Goal: Information Seeking & Learning: Check status

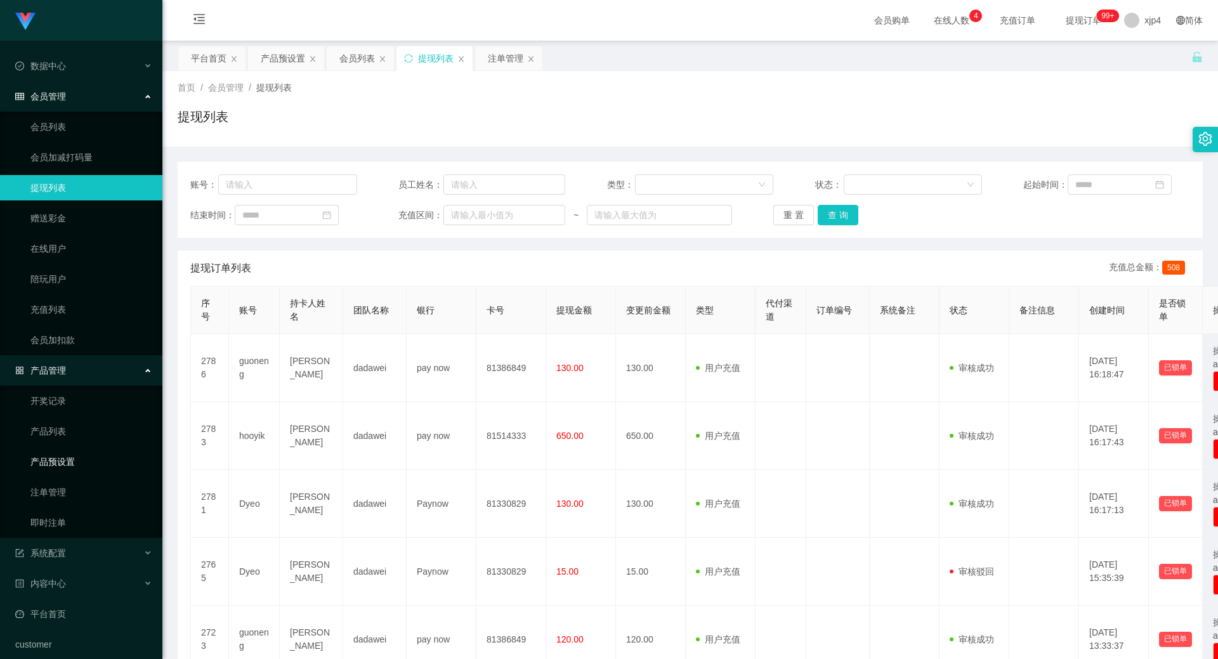
click at [69, 461] on link "产品预设置" at bounding box center [91, 461] width 122 height 25
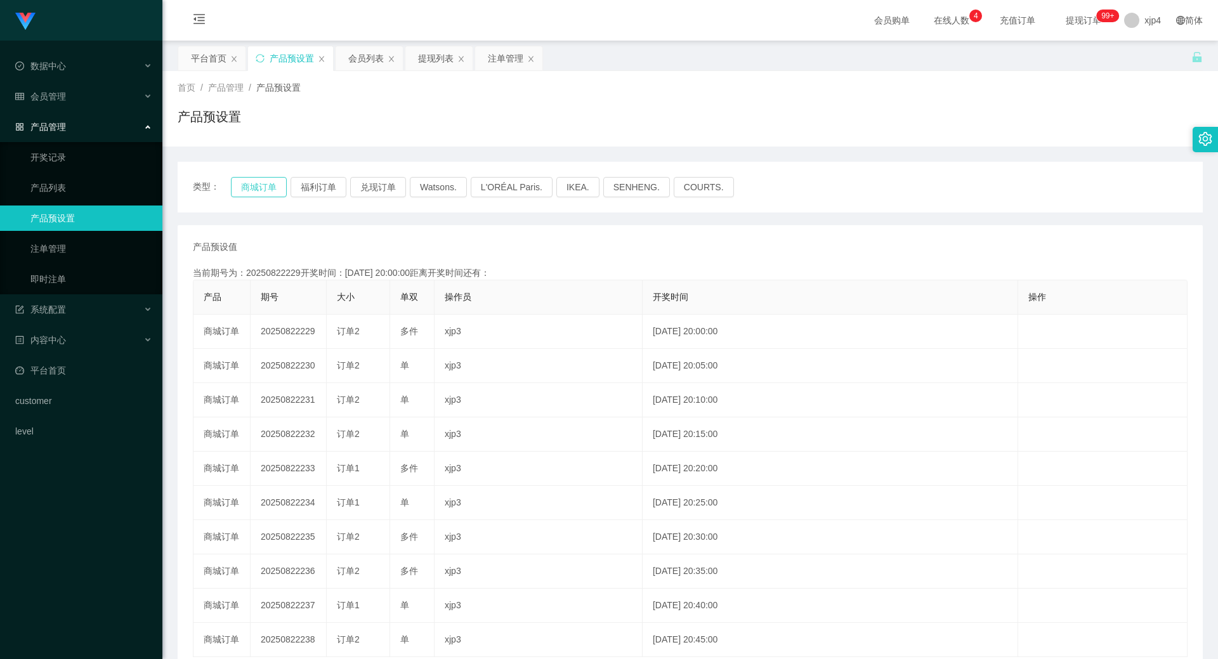
click at [241, 188] on button "商城订单" at bounding box center [259, 187] width 56 height 20
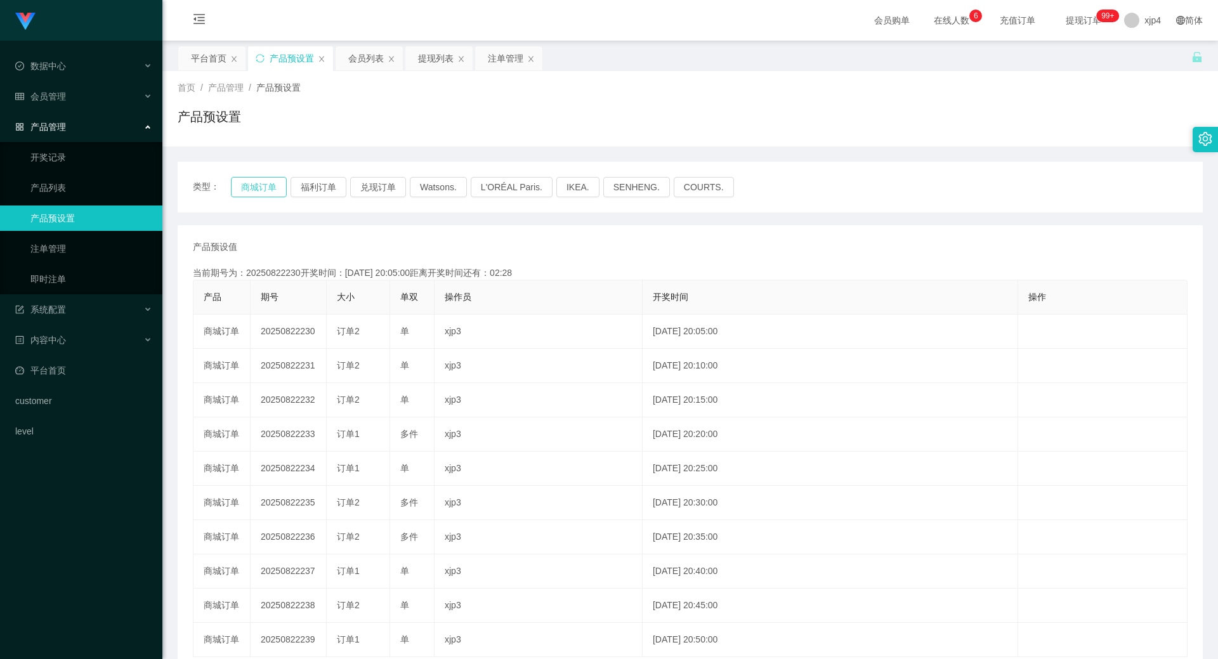
click at [266, 193] on button "商城订单" at bounding box center [259, 187] width 56 height 20
click at [60, 308] on span "系统配置" at bounding box center [40, 310] width 51 height 10
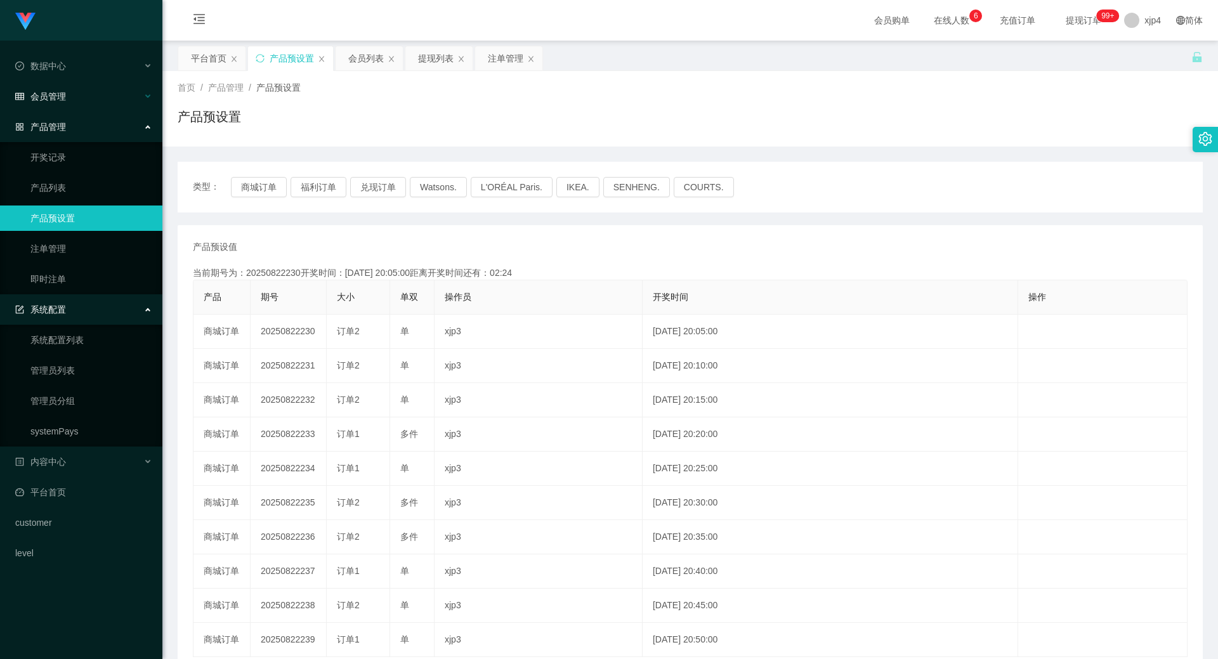
click at [60, 103] on div "会员管理" at bounding box center [81, 96] width 162 height 25
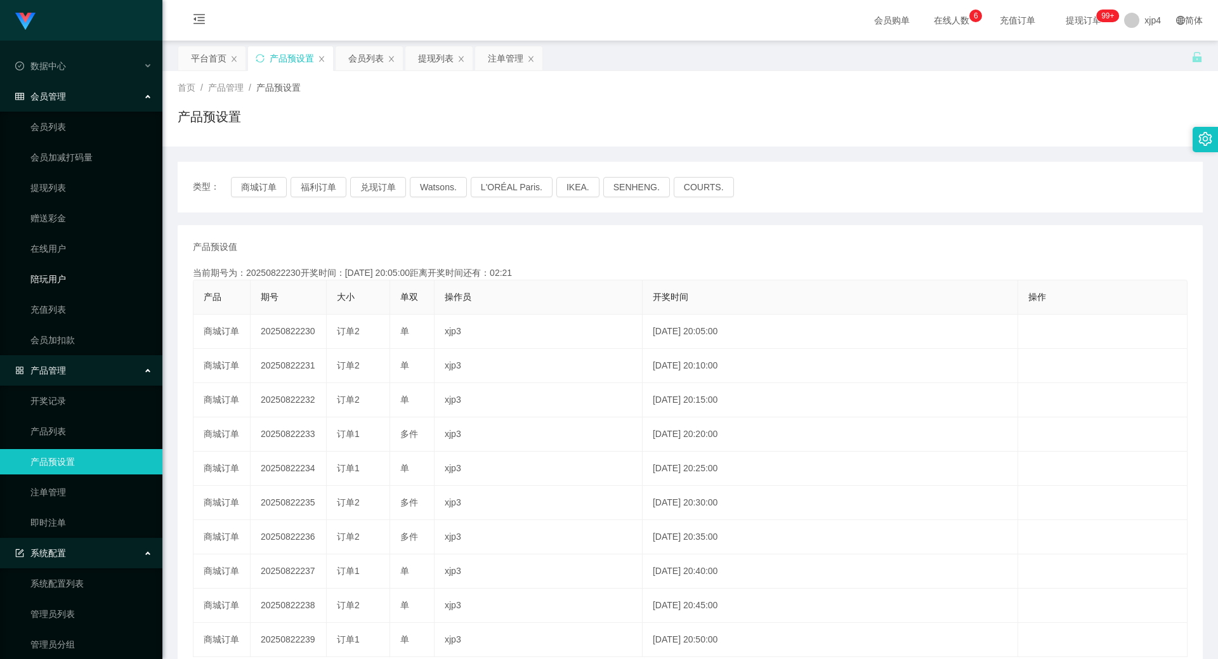
scroll to position [63, 0]
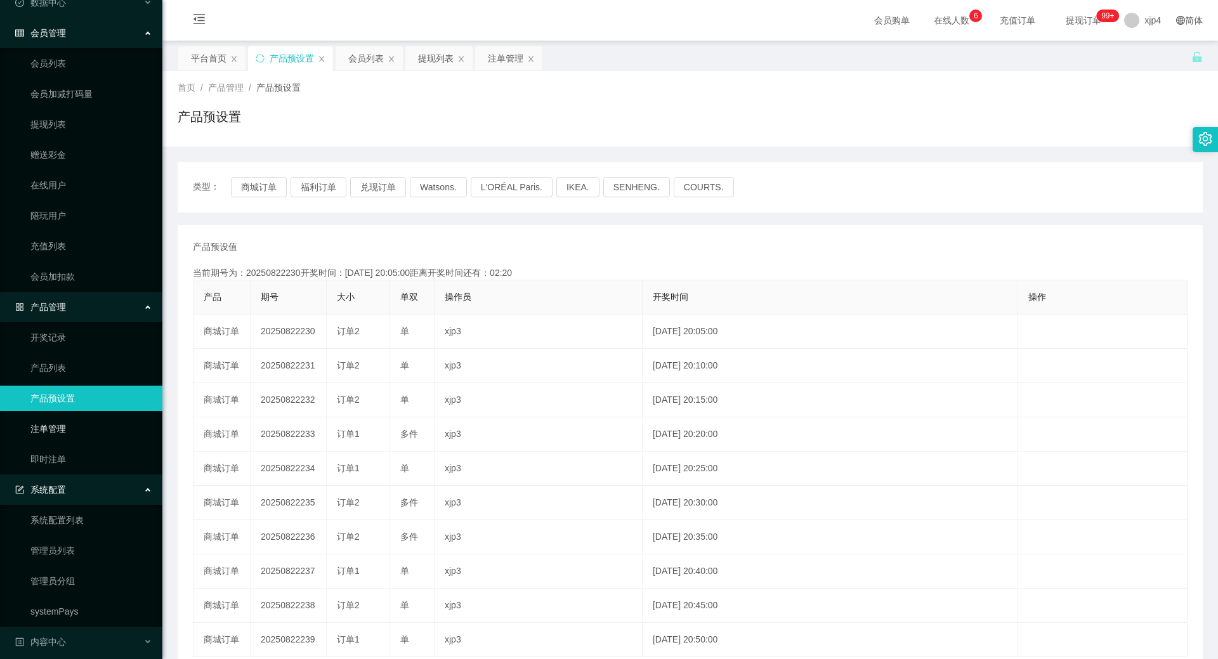
click at [70, 421] on link "注单管理" at bounding box center [91, 428] width 122 height 25
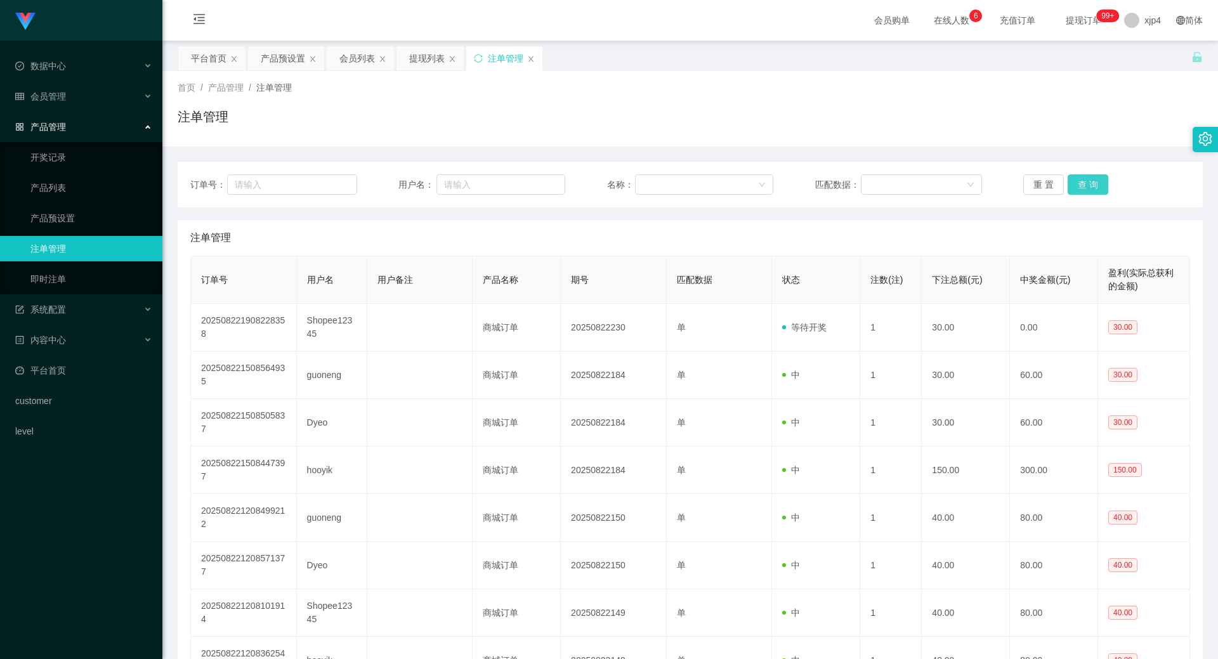
click at [1068, 186] on button "查 询" at bounding box center [1088, 184] width 41 height 20
click at [1068, 183] on button "查 询" at bounding box center [1088, 184] width 41 height 20
click at [1066, 183] on div "重 置 查 询" at bounding box center [1106, 184] width 167 height 20
click at [1068, 183] on button "查 询" at bounding box center [1088, 184] width 41 height 20
click at [63, 105] on div "会员管理" at bounding box center [81, 96] width 162 height 25
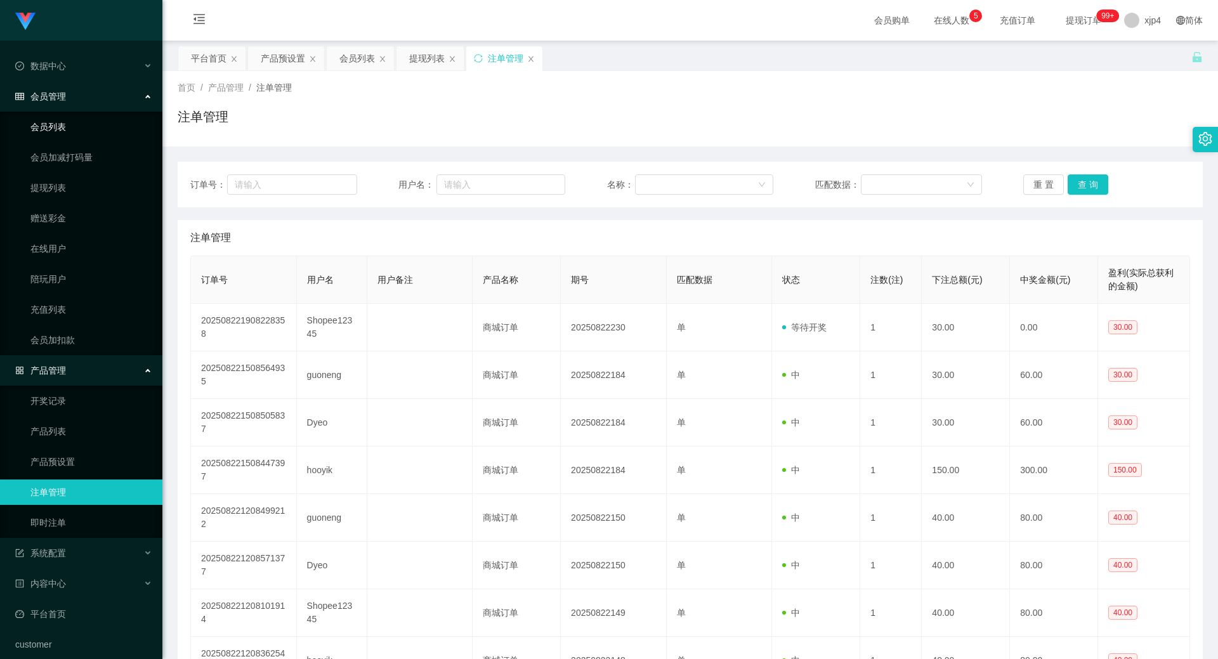
click at [67, 136] on link "会员列表" at bounding box center [91, 126] width 122 height 25
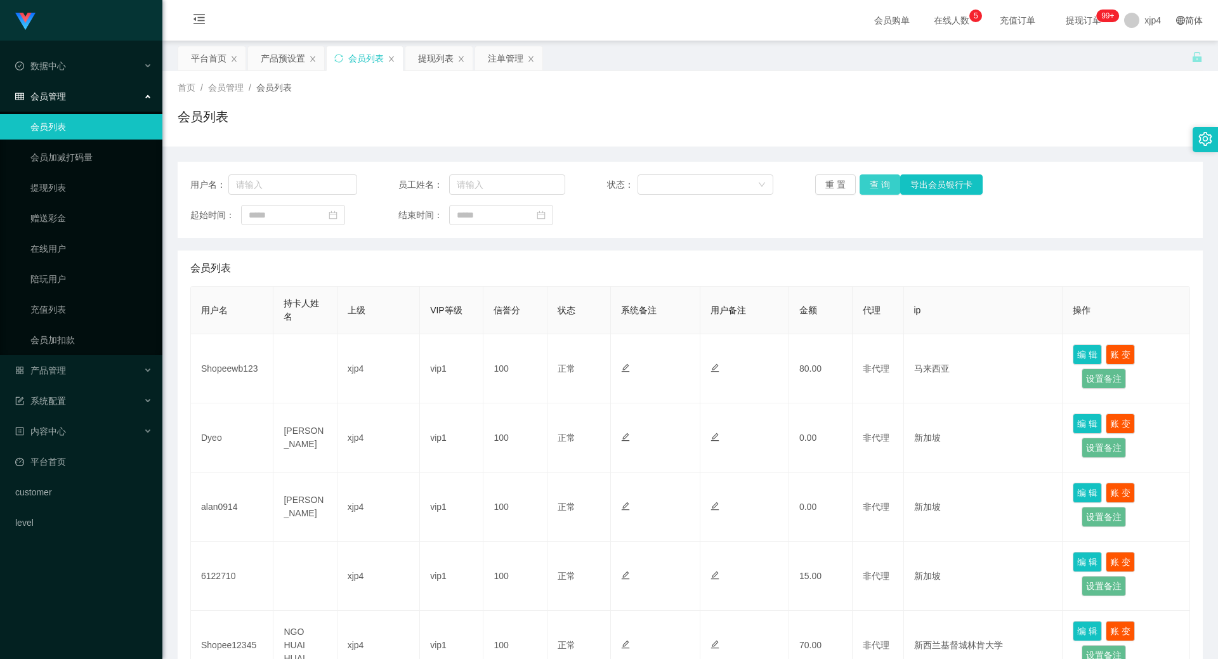
click at [871, 187] on button "查 询" at bounding box center [880, 184] width 41 height 20
click at [871, 187] on div "重 置 查 询 导出会员银行卡" at bounding box center [898, 184] width 167 height 20
click at [871, 187] on button "查 询" at bounding box center [880, 184] width 41 height 20
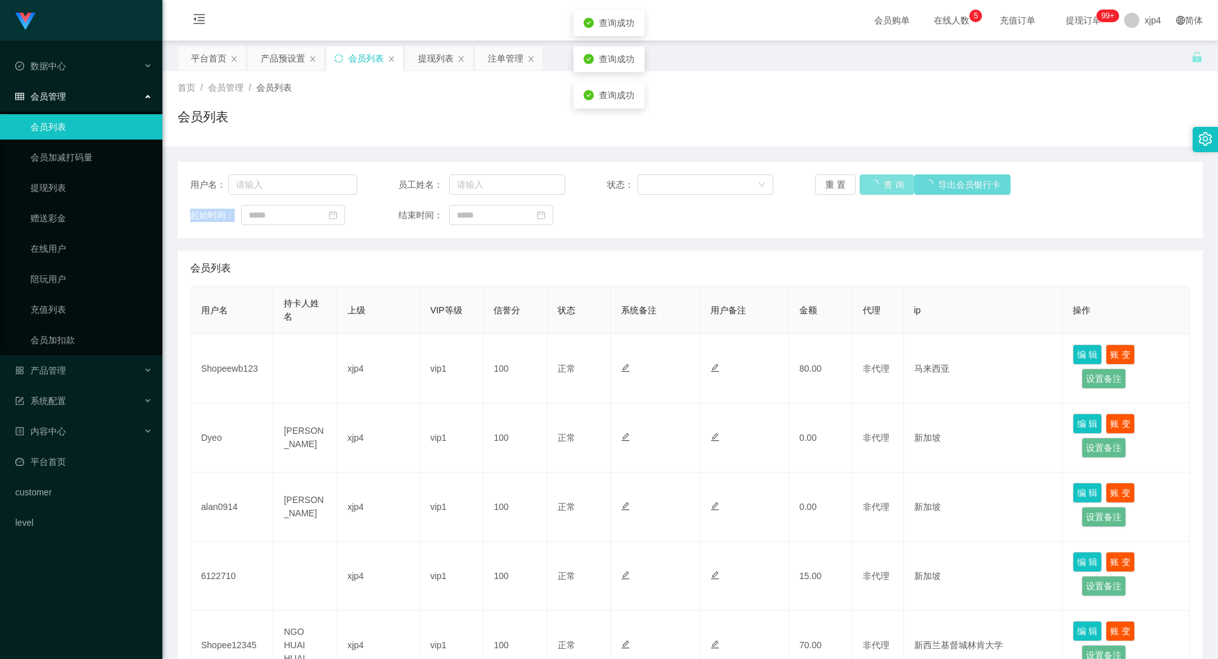
click at [871, 187] on div "重 置 查 询 导出会员银行卡" at bounding box center [898, 184] width 167 height 20
click at [871, 187] on button "查 询" at bounding box center [880, 184] width 41 height 20
click at [871, 187] on div "重 置 查 询 导出会员银行卡" at bounding box center [898, 184] width 167 height 20
click at [871, 187] on button "查 询" at bounding box center [880, 184] width 41 height 20
click at [871, 187] on div "重 置 查 询 导出会员银行卡" at bounding box center [898, 184] width 167 height 20
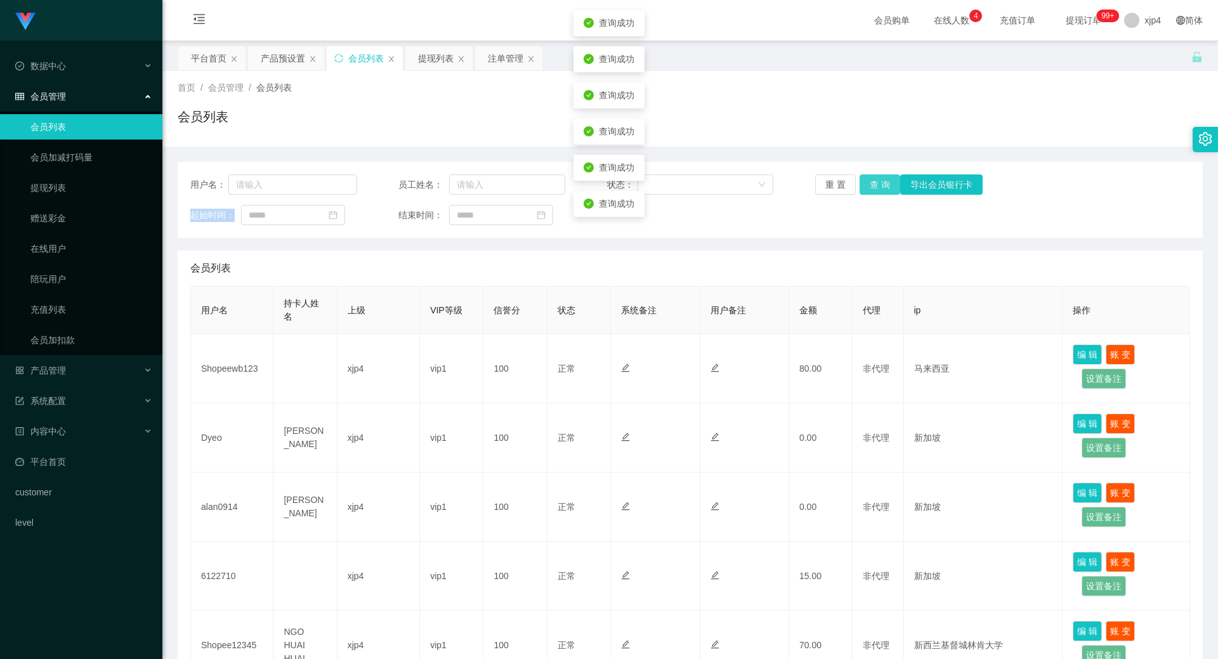
click at [871, 187] on button "查 询" at bounding box center [880, 184] width 41 height 20
click at [871, 187] on div "重 置 查 询 导出会员银行卡" at bounding box center [898, 184] width 167 height 20
click at [877, 186] on button "查 询" at bounding box center [880, 184] width 41 height 20
click at [877, 186] on div "重 置 查 询 导出会员银行卡" at bounding box center [898, 184] width 167 height 20
click at [877, 186] on button "查 询" at bounding box center [880, 184] width 41 height 20
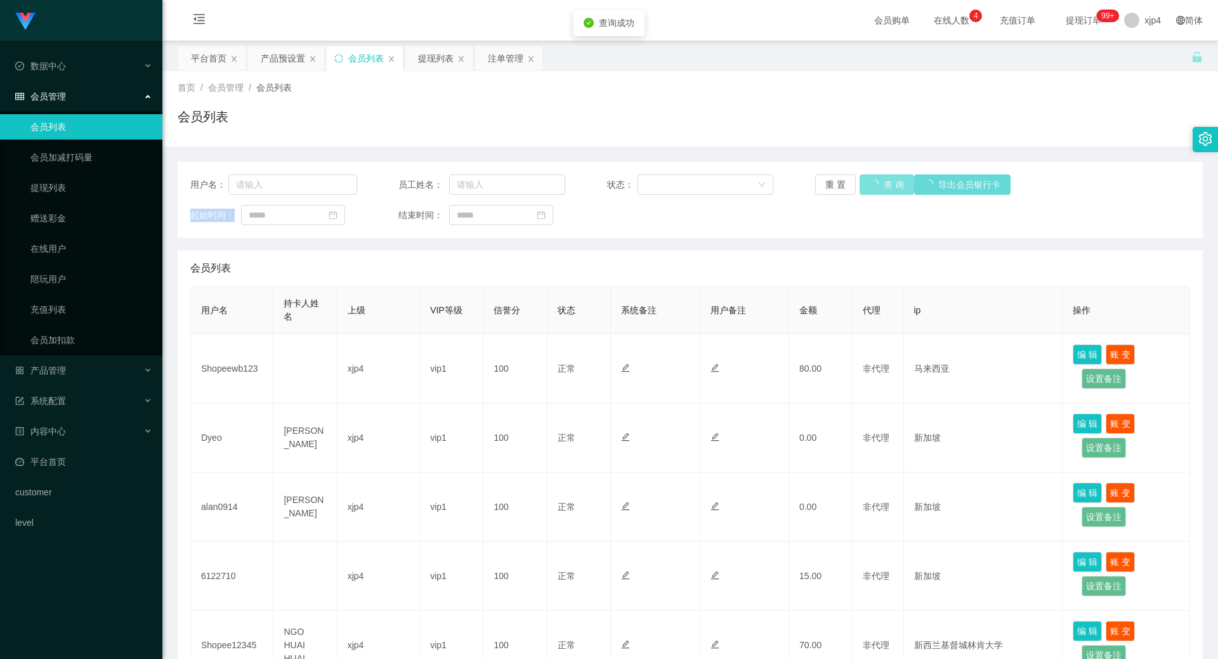
click at [877, 186] on div "重 置 查 询 导出会员银行卡" at bounding box center [898, 184] width 167 height 20
click at [877, 186] on button "查 询" at bounding box center [880, 184] width 41 height 20
click at [877, 186] on div "重 置 查 询 导出会员银行卡" at bounding box center [898, 184] width 167 height 20
click at [877, 186] on button "查 询" at bounding box center [880, 184] width 41 height 20
click at [877, 186] on div "重 置 查 询 导出会员银行卡" at bounding box center [898, 184] width 167 height 20
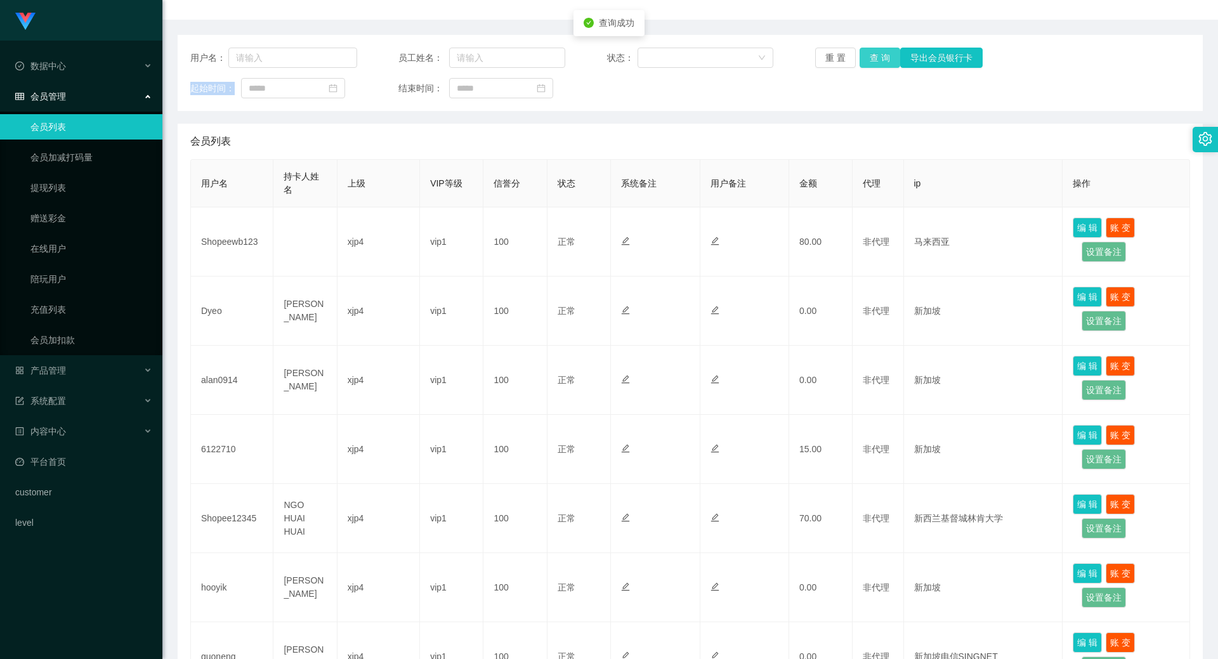
scroll to position [254, 0]
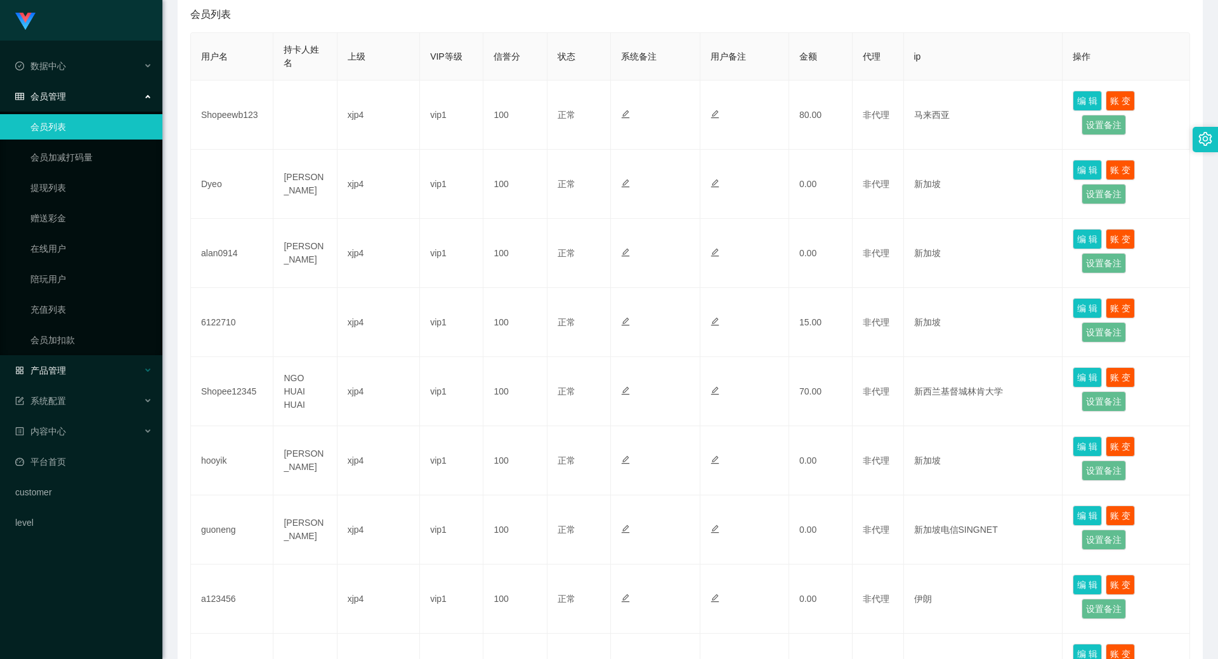
click at [58, 365] on span "产品管理" at bounding box center [40, 370] width 51 height 10
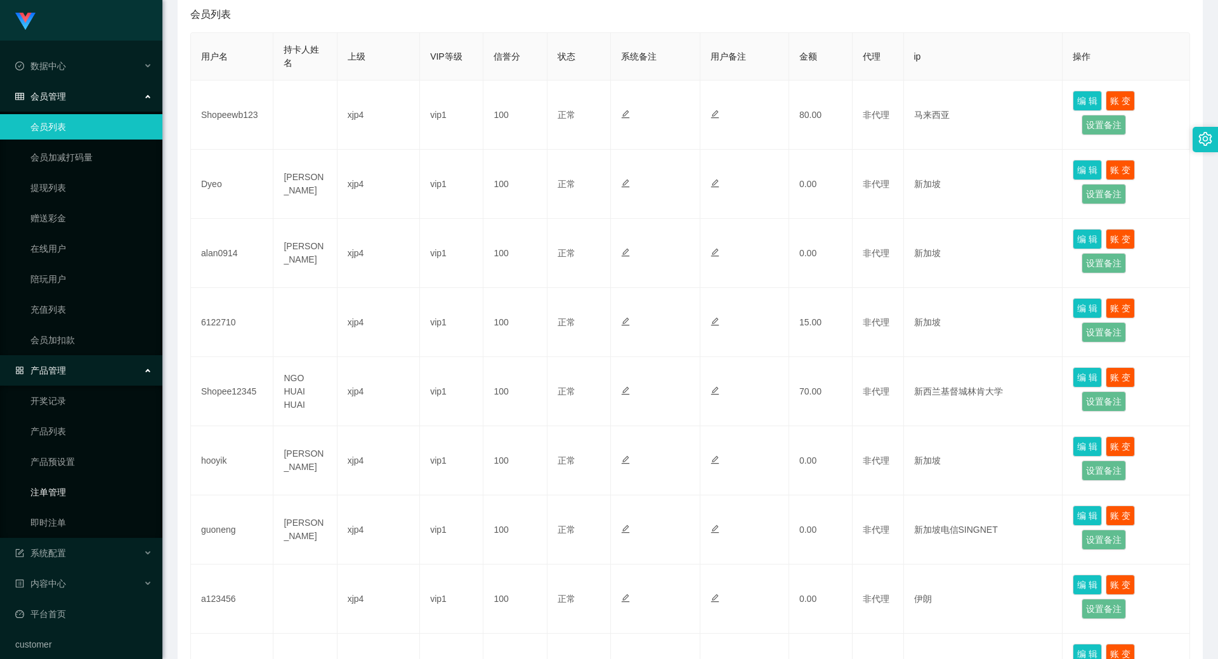
click at [60, 486] on link "注单管理" at bounding box center [91, 492] width 122 height 25
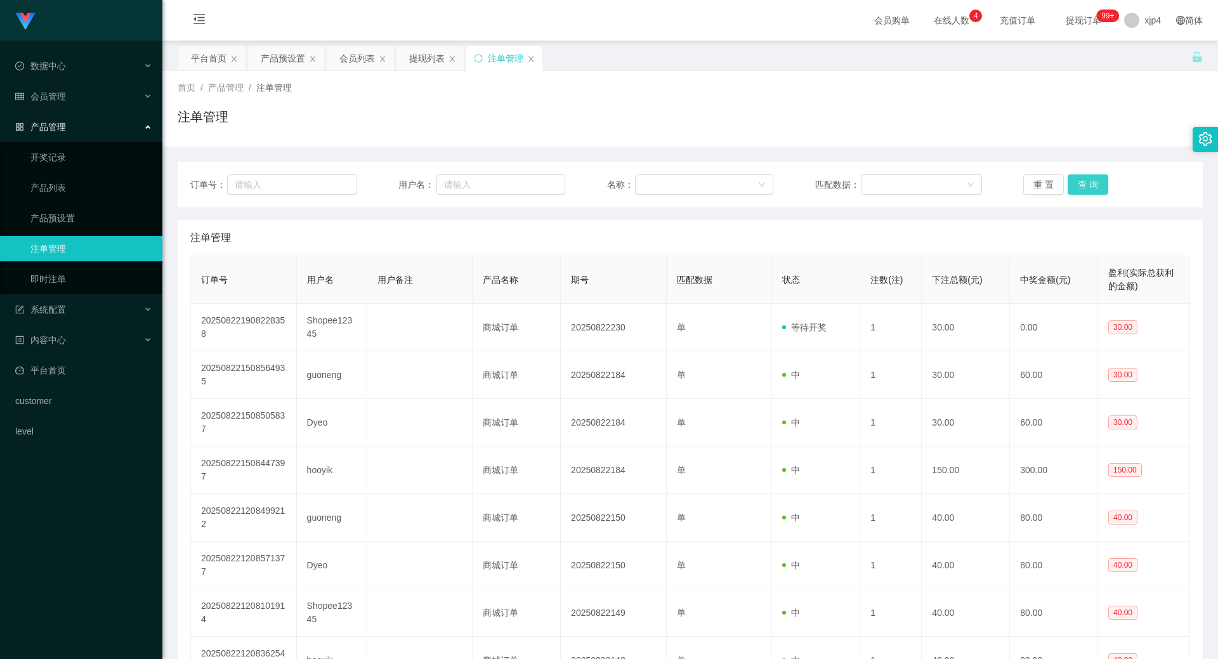
click at [1085, 185] on button "查 询" at bounding box center [1088, 184] width 41 height 20
click at [1085, 185] on div "重 置 查 询" at bounding box center [1106, 184] width 167 height 20
click at [1071, 183] on button "查 询" at bounding box center [1088, 184] width 41 height 20
click at [1071, 183] on div "重 置 查 询" at bounding box center [1106, 184] width 167 height 20
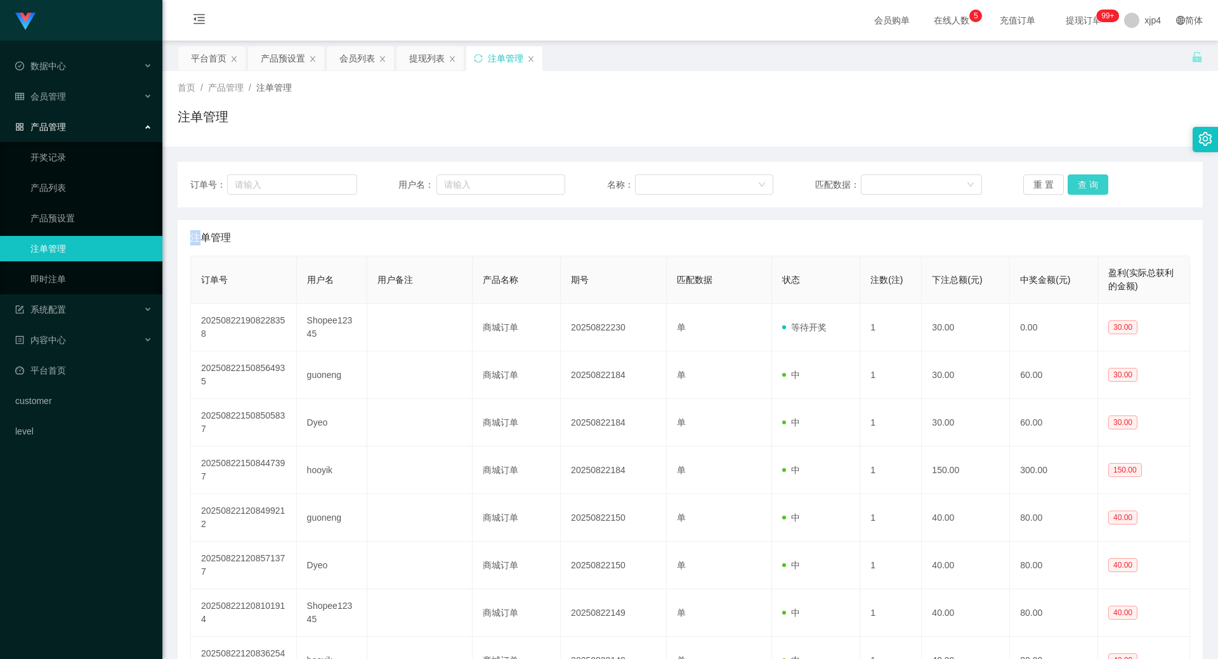
click at [1071, 183] on button "查 询" at bounding box center [1088, 184] width 41 height 20
click at [1071, 183] on div "重 置 查 询" at bounding box center [1106, 184] width 167 height 20
click at [1071, 183] on button "查 询" at bounding box center [1088, 184] width 41 height 20
click at [1071, 183] on div "重 置 查 询" at bounding box center [1106, 184] width 167 height 20
click at [1071, 183] on button "查 询" at bounding box center [1088, 184] width 41 height 20
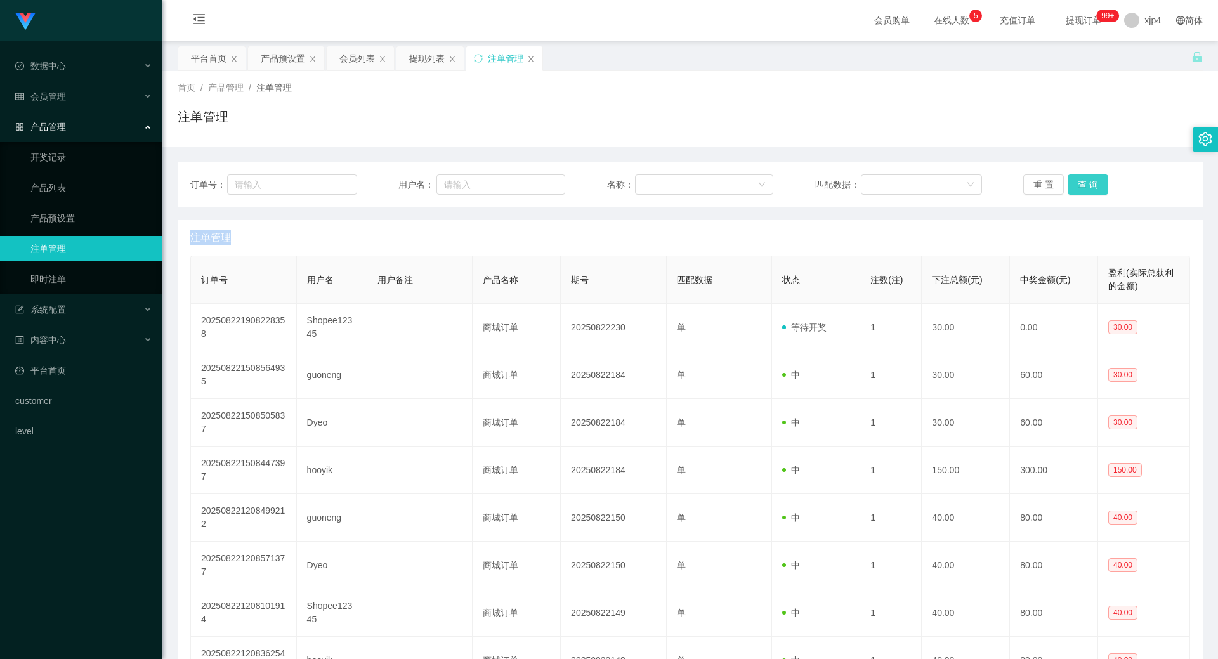
click at [1071, 183] on div "重 置 查 询" at bounding box center [1106, 184] width 167 height 20
click at [1071, 183] on button "查 询" at bounding box center [1088, 184] width 41 height 20
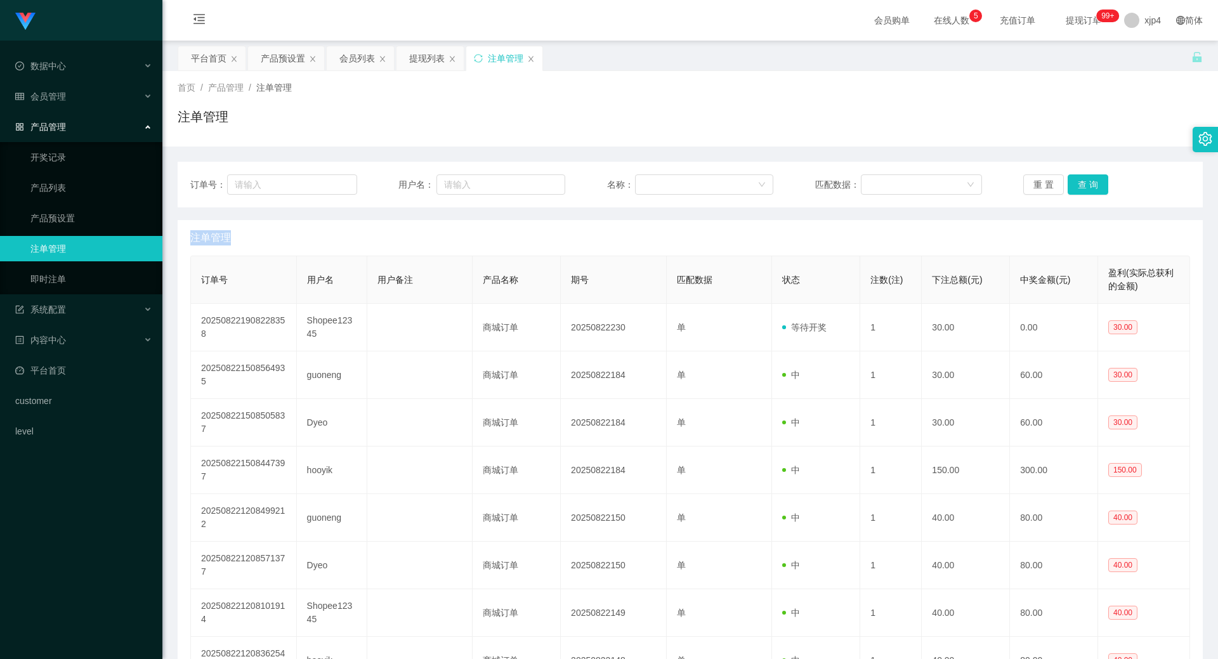
click at [1071, 183] on div "重 置 查 询" at bounding box center [1106, 184] width 167 height 20
click at [1071, 183] on button "查 询" at bounding box center [1088, 184] width 41 height 20
click at [1071, 183] on div "重 置 查 询" at bounding box center [1106, 184] width 167 height 20
click at [1071, 183] on button "查 询" at bounding box center [1088, 184] width 41 height 20
click at [1071, 183] on div "重 置 查 询" at bounding box center [1106, 184] width 167 height 20
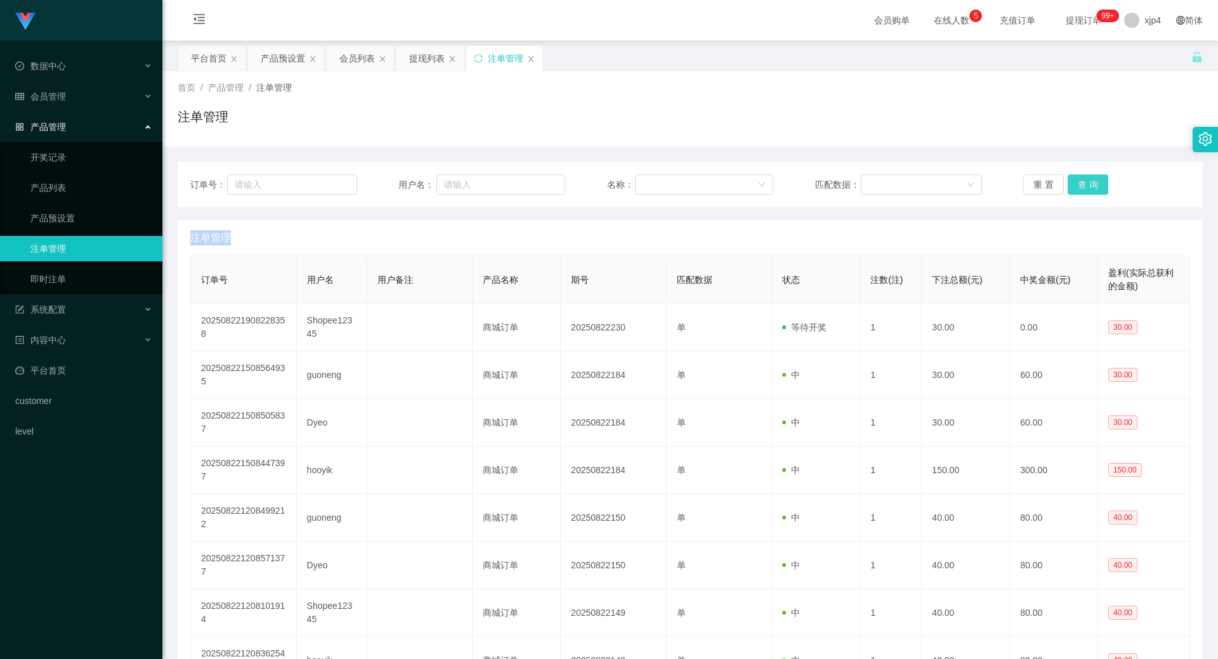
click at [1071, 183] on button "查 询" at bounding box center [1088, 184] width 41 height 20
click at [1071, 183] on div "重 置 查 询" at bounding box center [1106, 184] width 167 height 20
click at [1071, 183] on button "查 询" at bounding box center [1088, 184] width 41 height 20
click at [1071, 183] on div "重 置 查 询" at bounding box center [1106, 184] width 167 height 20
click at [1071, 183] on button "查 询" at bounding box center [1088, 184] width 41 height 20
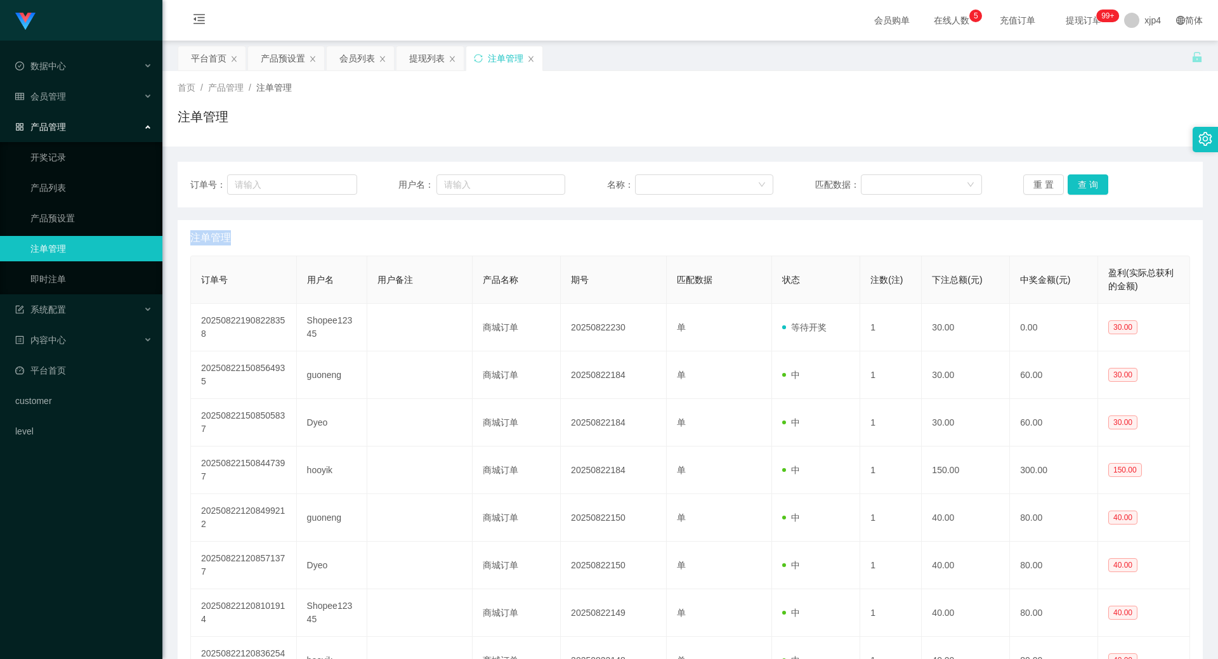
click at [1071, 183] on div "重 置 查 询" at bounding box center [1106, 184] width 167 height 20
click at [1071, 183] on button "查 询" at bounding box center [1088, 184] width 41 height 20
click at [1071, 183] on div "重 置 查 询" at bounding box center [1106, 184] width 167 height 20
click at [1071, 183] on button "查 询" at bounding box center [1088, 184] width 41 height 20
click at [1071, 183] on button "查 询" at bounding box center [1095, 184] width 55 height 20
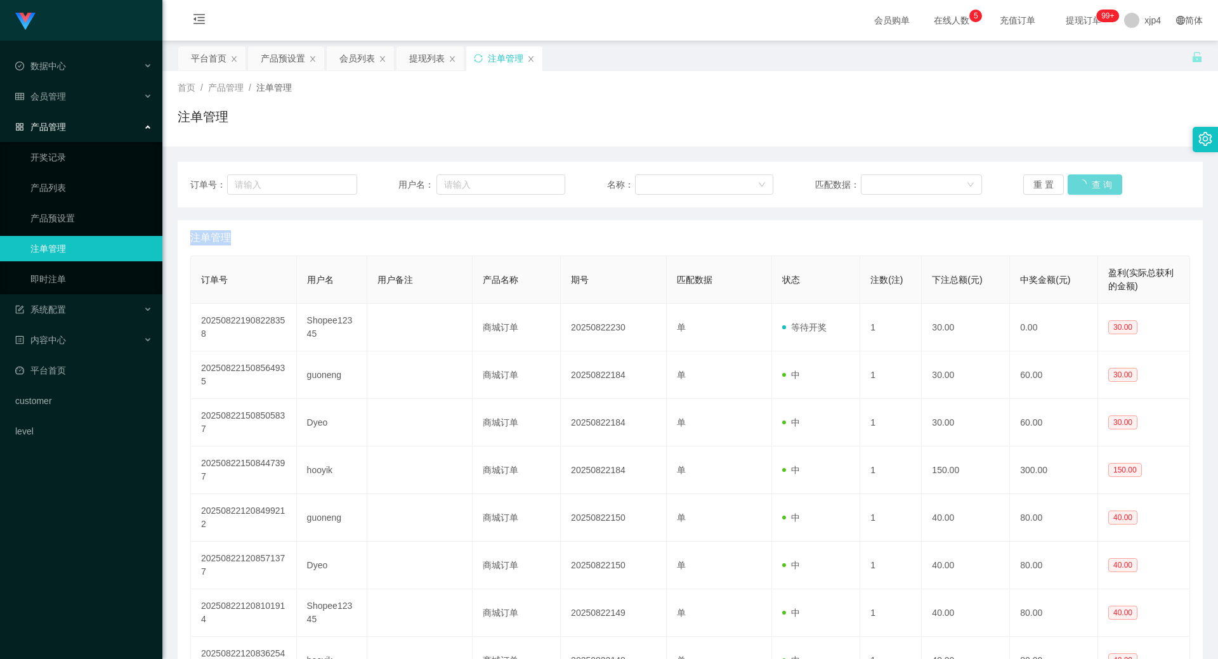
click at [1071, 183] on div "重 置 查 询" at bounding box center [1106, 184] width 167 height 20
click at [1071, 183] on button "查 询" at bounding box center [1088, 184] width 41 height 20
click at [1071, 183] on div "重 置 查 询" at bounding box center [1106, 184] width 167 height 20
click at [1073, 184] on button "查 询" at bounding box center [1088, 184] width 41 height 20
click at [1073, 184] on button "查 询" at bounding box center [1095, 184] width 55 height 20
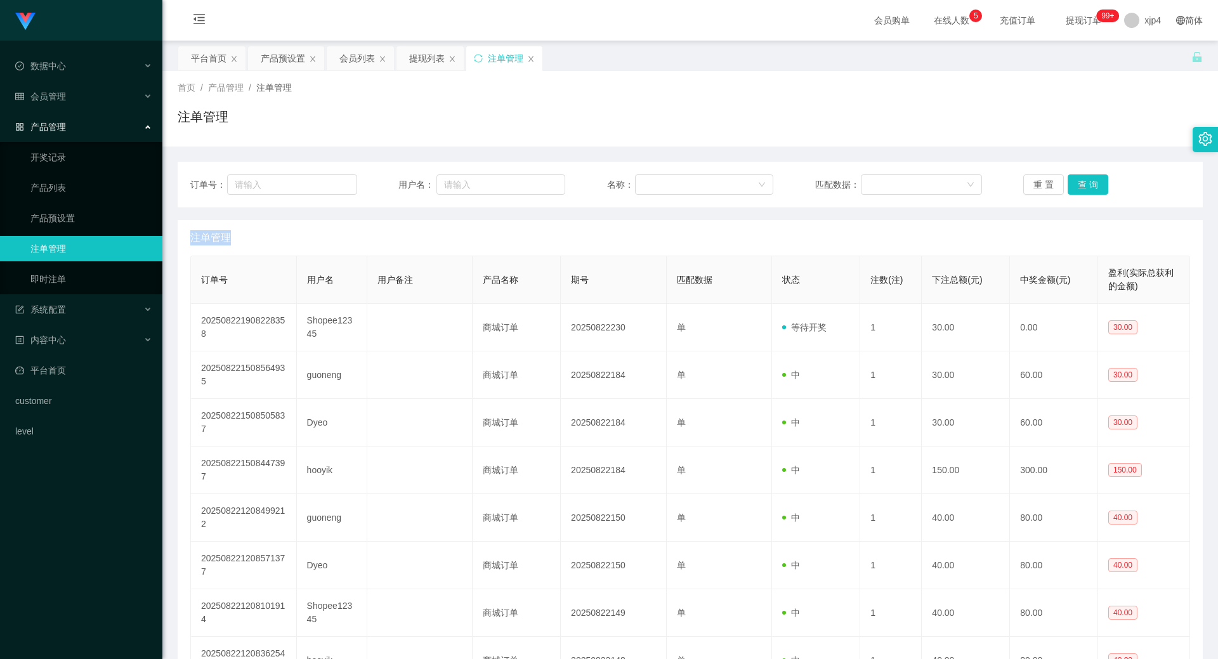
drag, startPoint x: 1073, startPoint y: 184, endPoint x: 1085, endPoint y: 152, distance: 33.9
click at [1073, 184] on div "重 置 查 询" at bounding box center [1106, 184] width 167 height 20
click at [1092, 187] on button "查 询" at bounding box center [1088, 184] width 41 height 20
click at [1092, 187] on div "重 置 查 询" at bounding box center [1106, 184] width 167 height 20
click at [1092, 187] on button "查 询" at bounding box center [1088, 184] width 41 height 20
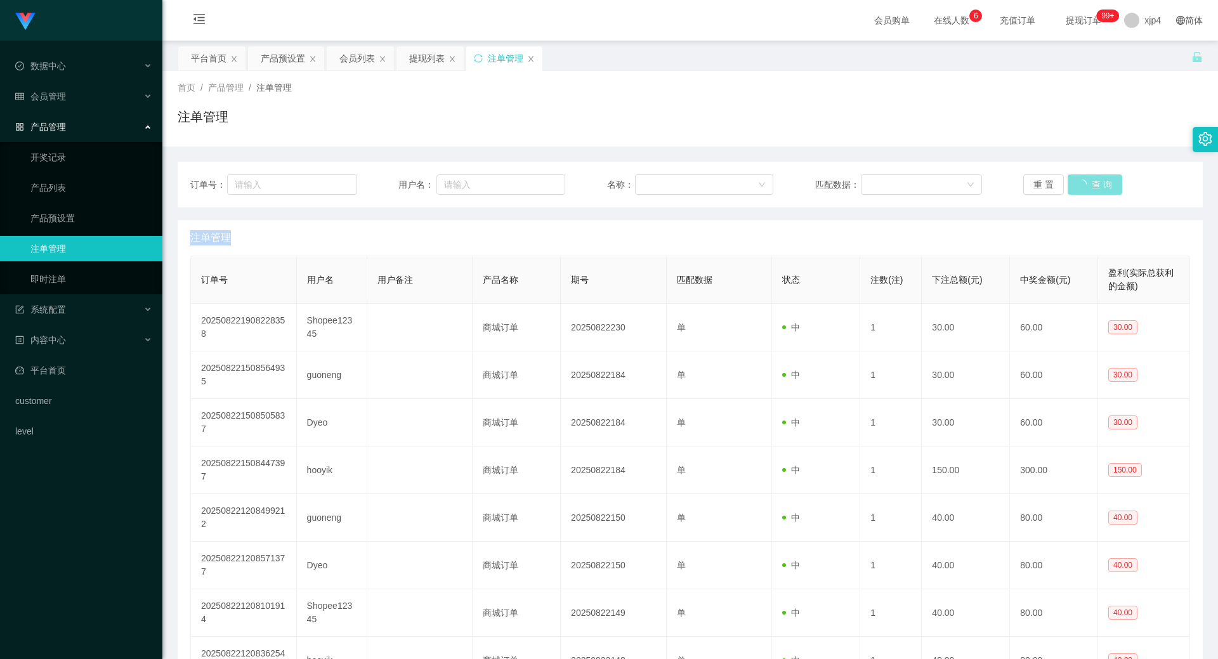
click at [1092, 187] on div "重 置 查 询" at bounding box center [1106, 184] width 167 height 20
click at [1092, 187] on button "查 询" at bounding box center [1088, 184] width 41 height 20
click at [70, 99] on div "会员管理" at bounding box center [81, 96] width 162 height 25
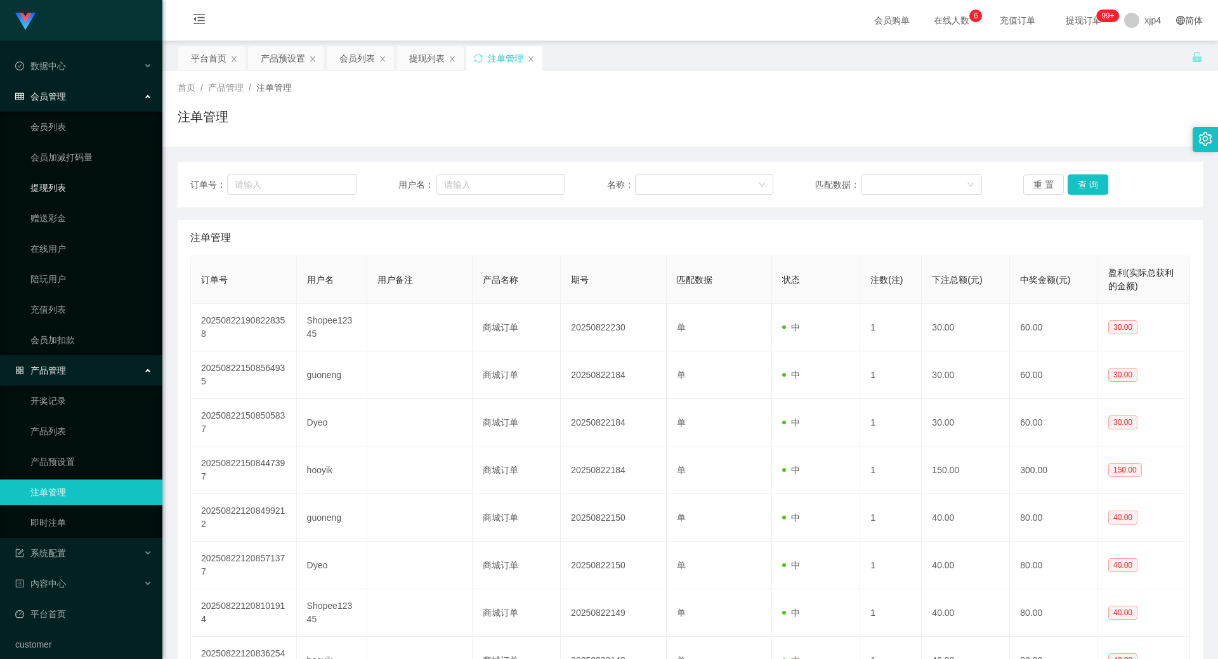
click at [57, 195] on link "提现列表" at bounding box center [91, 187] width 122 height 25
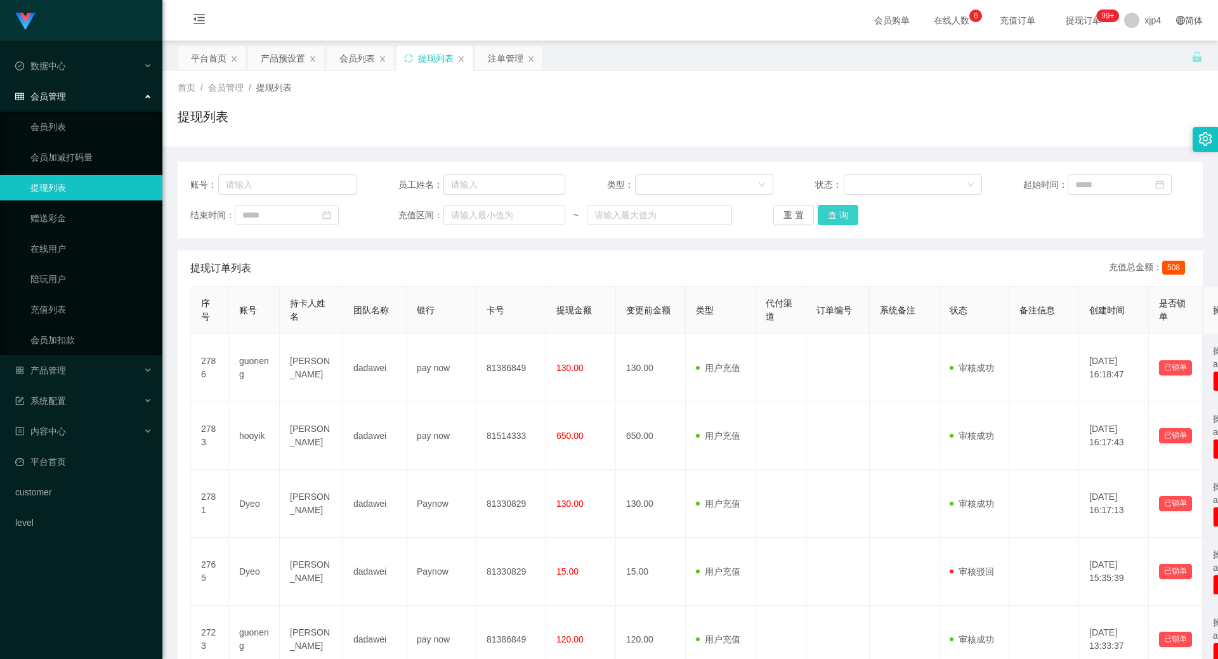
click at [849, 221] on button "查 询" at bounding box center [838, 215] width 41 height 20
click at [849, 221] on div "重 置 查 询" at bounding box center [856, 215] width 167 height 20
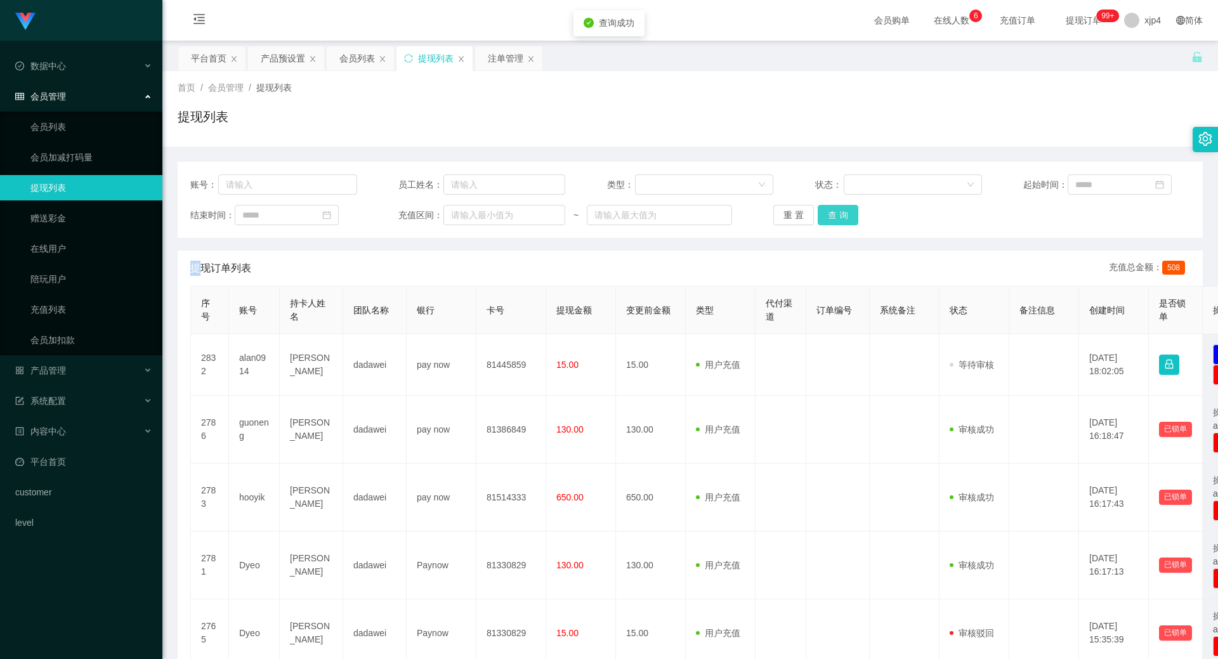
click at [849, 221] on button "查 询" at bounding box center [838, 215] width 41 height 20
click at [849, 221] on div "重 置 查 询" at bounding box center [856, 215] width 167 height 20
click at [849, 221] on button "查 询" at bounding box center [838, 215] width 41 height 20
click at [849, 221] on div "重 置 查 询" at bounding box center [856, 215] width 167 height 20
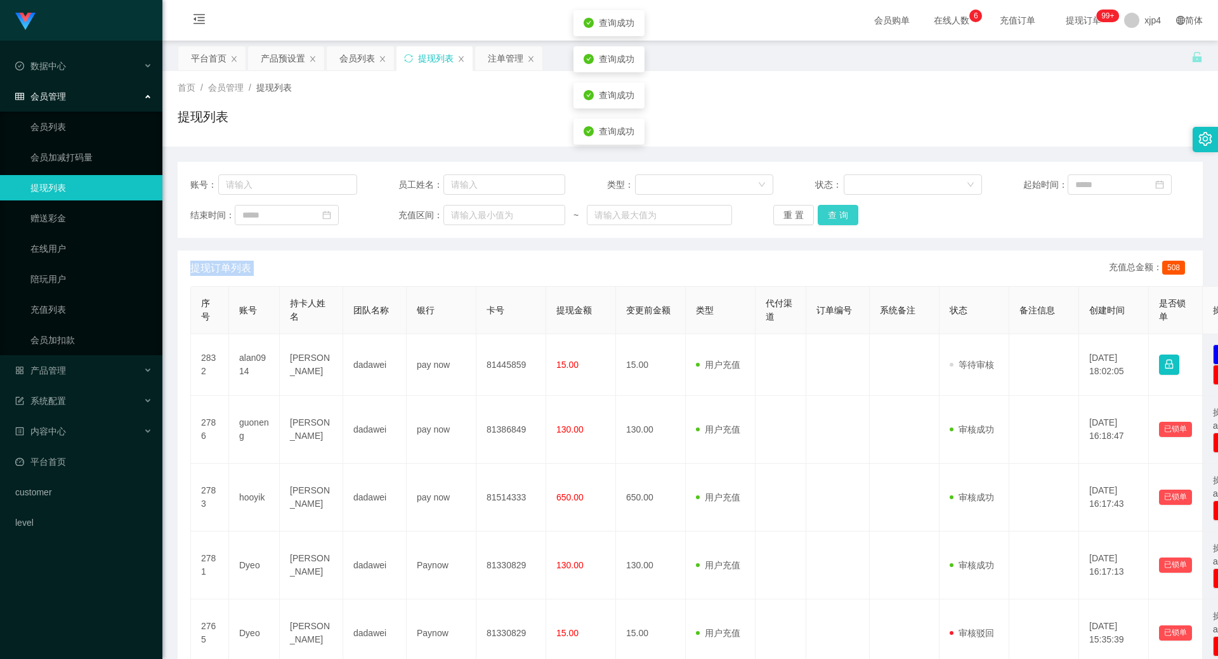
click at [849, 221] on button "查 询" at bounding box center [838, 215] width 41 height 20
click at [849, 221] on div "重 置 查 询" at bounding box center [856, 215] width 167 height 20
click at [849, 221] on button "查 询" at bounding box center [838, 215] width 41 height 20
click at [849, 221] on div "重 置 查 询" at bounding box center [856, 215] width 167 height 20
click at [849, 221] on button "查 询" at bounding box center [838, 215] width 41 height 20
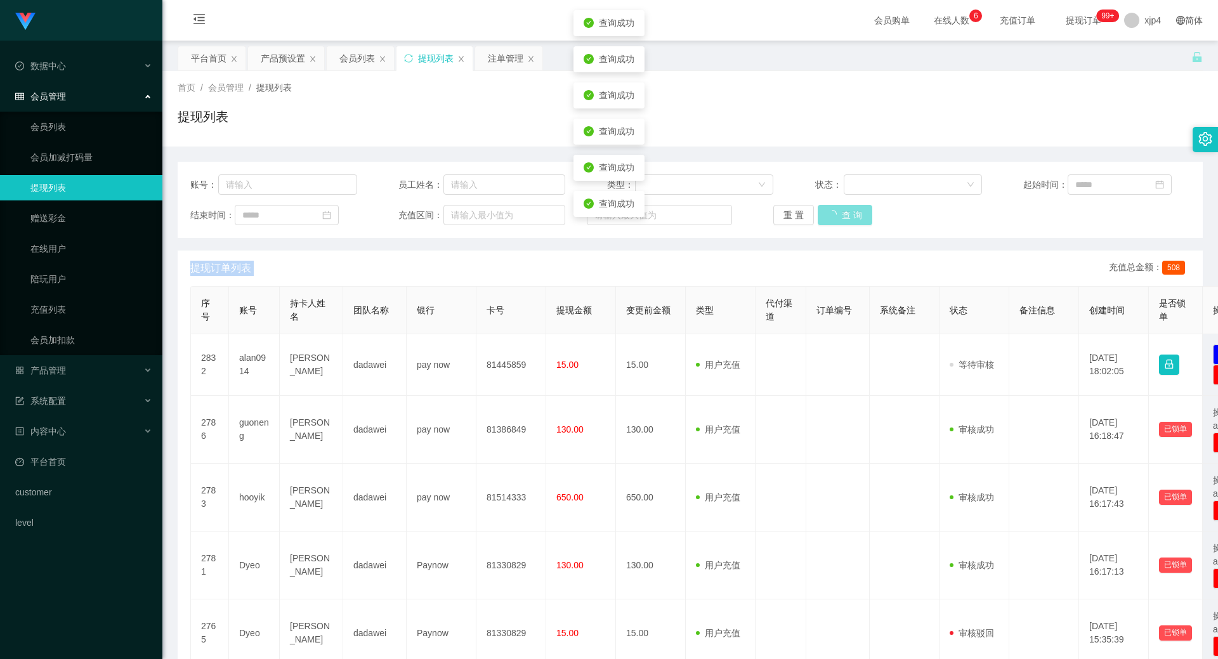
click at [849, 221] on div "重 置 查 询" at bounding box center [856, 215] width 167 height 20
click at [849, 221] on button "查 询" at bounding box center [838, 215] width 41 height 20
click at [827, 214] on button "查 询" at bounding box center [838, 215] width 41 height 20
click at [827, 214] on div "重 置 查 询" at bounding box center [856, 215] width 167 height 20
click at [827, 214] on button "查 询" at bounding box center [838, 215] width 41 height 20
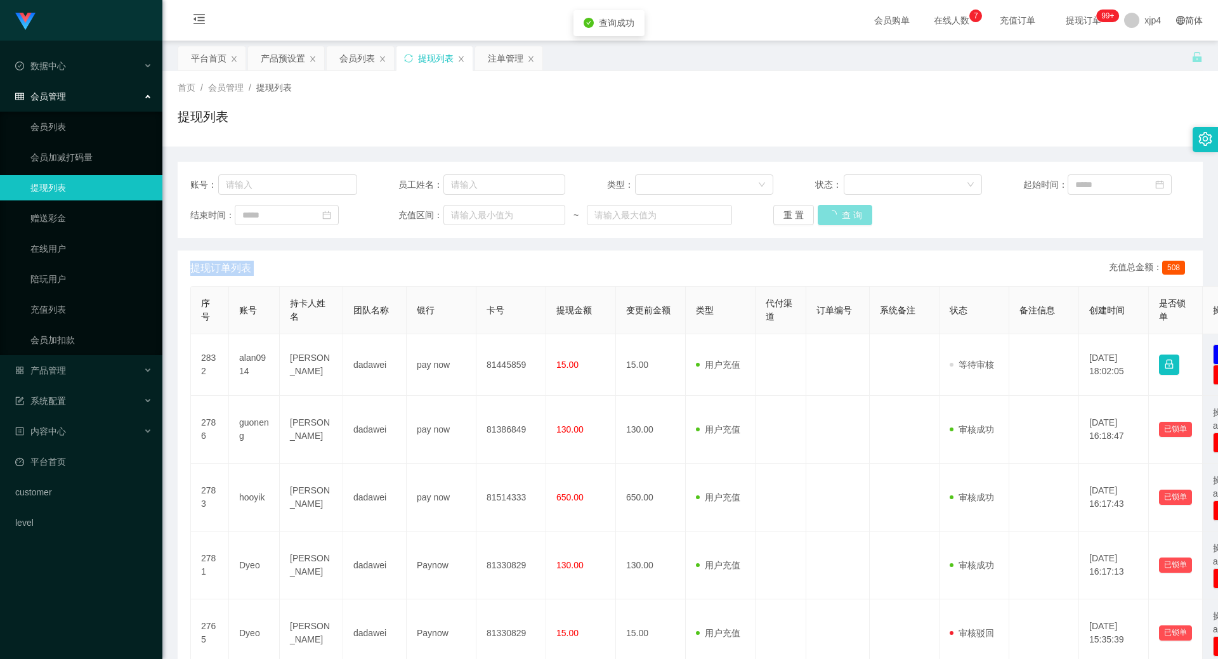
click at [827, 214] on div "重 置 查 询" at bounding box center [856, 215] width 167 height 20
click at [827, 214] on button "查 询" at bounding box center [838, 215] width 41 height 20
click at [827, 214] on div "重 置 查 询" at bounding box center [856, 215] width 167 height 20
click at [827, 214] on button "查 询" at bounding box center [838, 215] width 41 height 20
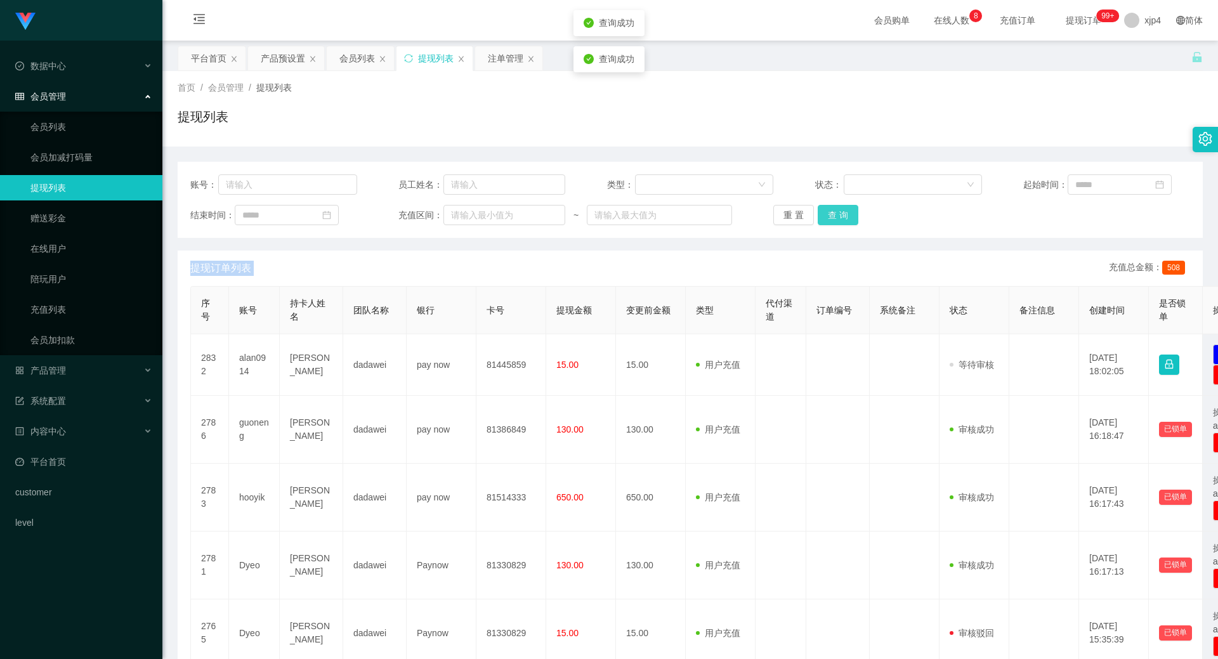
click at [827, 214] on button "查 询" at bounding box center [838, 215] width 41 height 20
click at [830, 213] on button "查 询" at bounding box center [838, 215] width 41 height 20
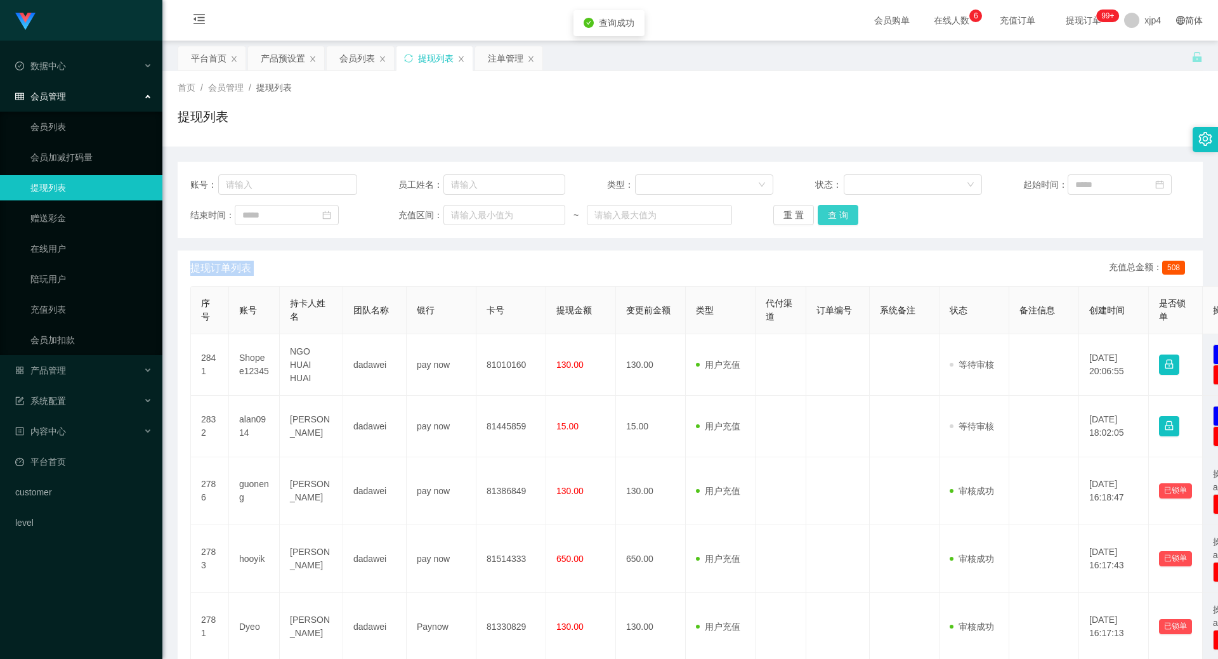
click at [830, 213] on button "查 询" at bounding box center [838, 215] width 41 height 20
click at [830, 213] on div "重 置 查 询" at bounding box center [856, 215] width 167 height 20
click at [830, 213] on button "查 询" at bounding box center [838, 215] width 41 height 20
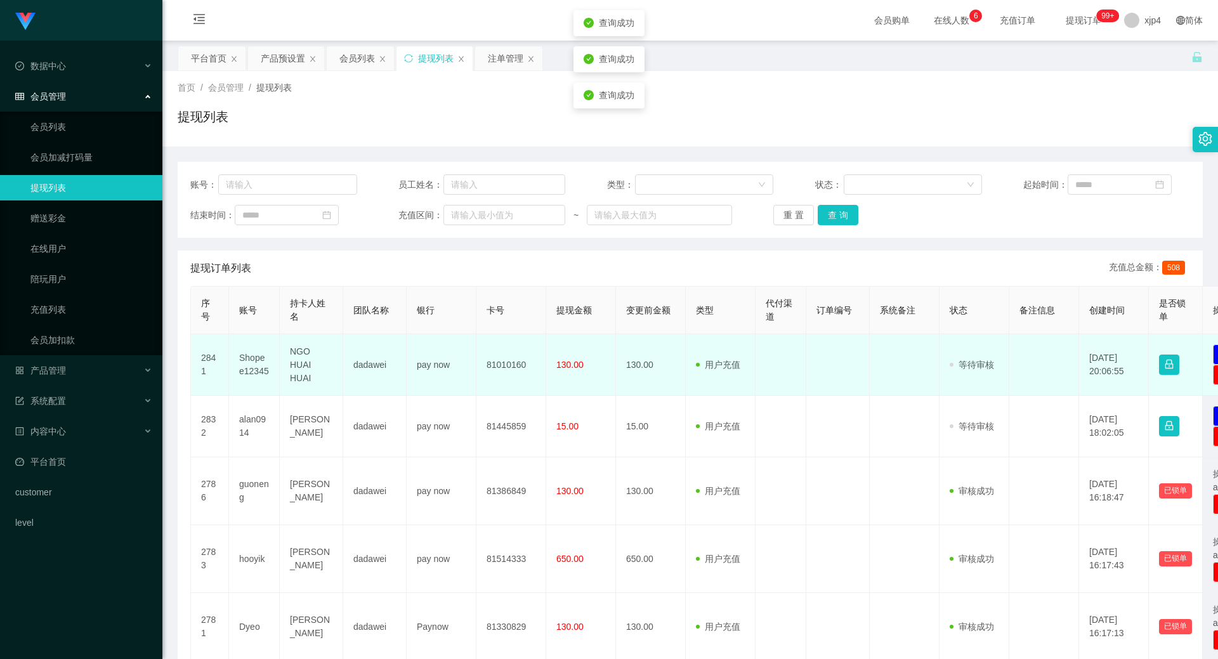
click at [254, 363] on td "Shopee12345" at bounding box center [254, 365] width 51 height 62
copy td "Shopee12345"
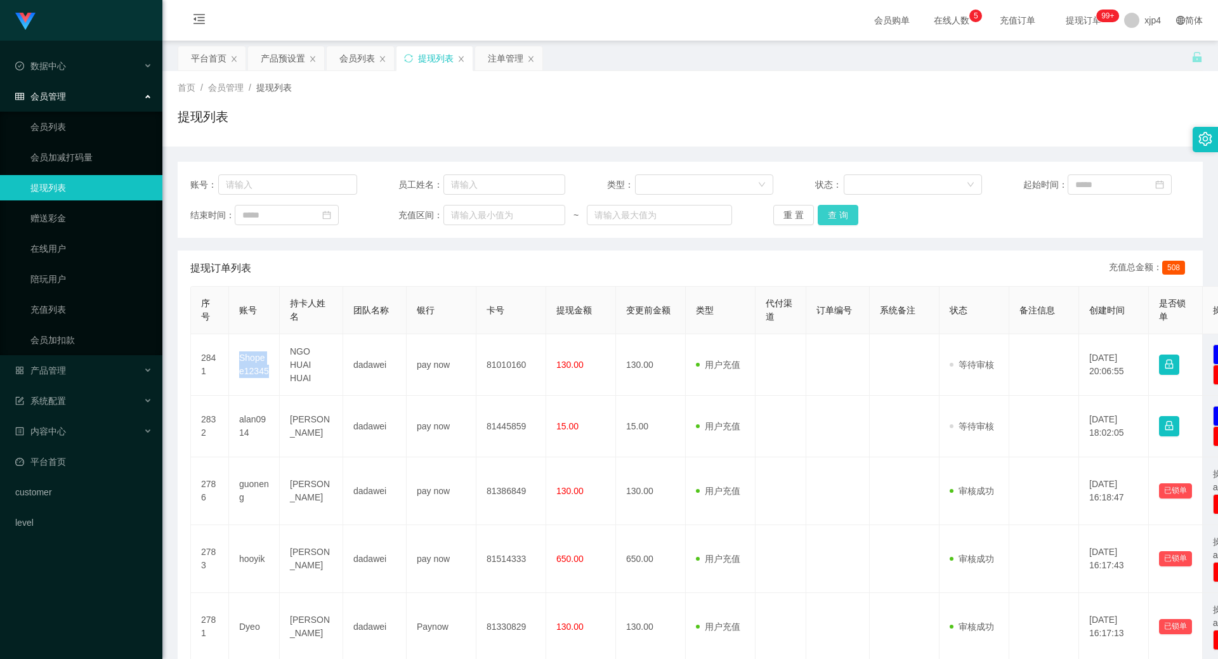
click at [827, 211] on button "查 询" at bounding box center [838, 215] width 41 height 20
click at [827, 211] on div "重 置 查 询" at bounding box center [856, 215] width 167 height 20
click at [827, 211] on button "查 询" at bounding box center [845, 215] width 55 height 20
click at [827, 211] on div "重 置 查 询" at bounding box center [856, 215] width 167 height 20
click at [827, 211] on button "查 询" at bounding box center [838, 215] width 41 height 20
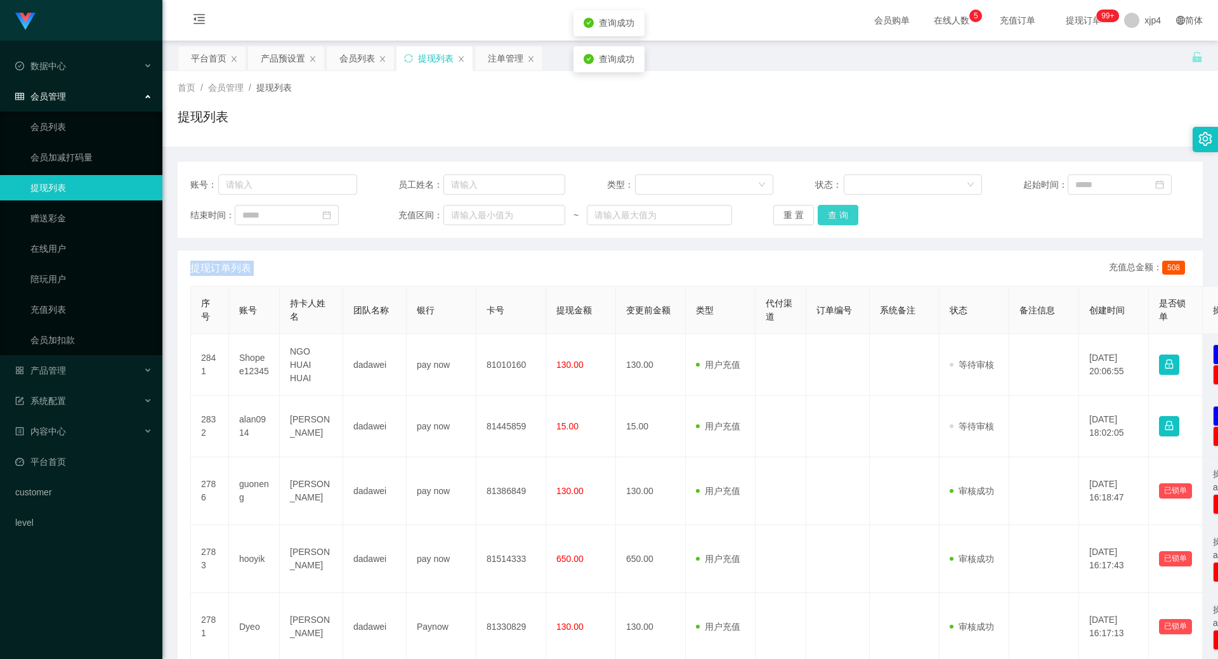
click at [827, 211] on div "重 置 查 询" at bounding box center [856, 215] width 167 height 20
click at [827, 211] on button "查 询" at bounding box center [838, 215] width 41 height 20
click at [828, 211] on button "查 询" at bounding box center [838, 215] width 41 height 20
click at [828, 211] on div "重 置 查 询" at bounding box center [856, 215] width 167 height 20
